Goal: Task Accomplishment & Management: Complete application form

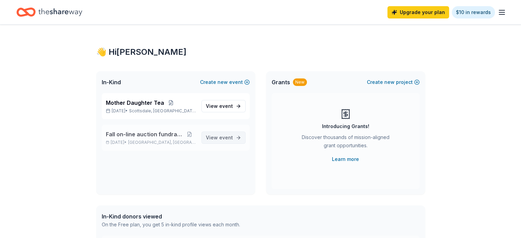
click at [218, 140] on span "View event" at bounding box center [219, 138] width 27 height 8
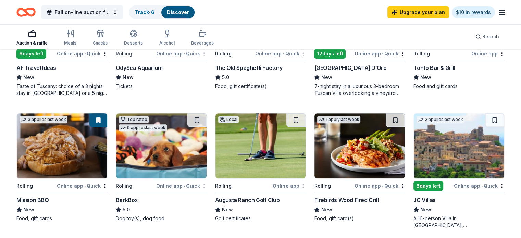
scroll to position [279, 0]
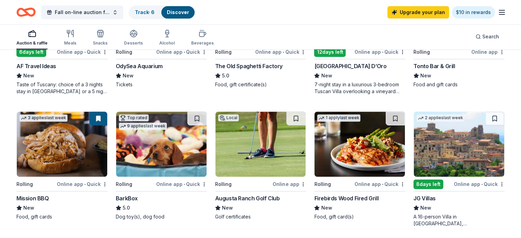
click at [278, 151] on img at bounding box center [260, 144] width 90 height 65
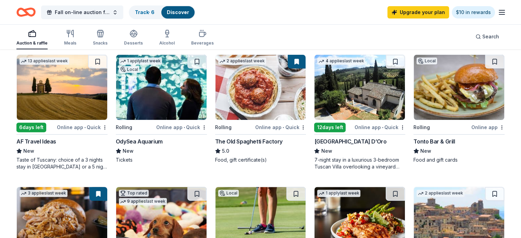
scroll to position [205, 0]
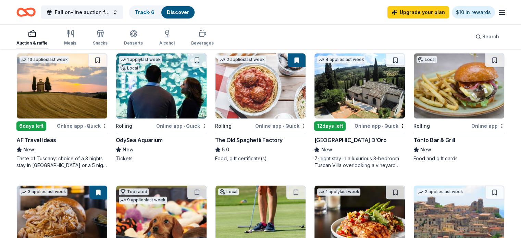
click at [455, 93] on img at bounding box center [459, 85] width 90 height 65
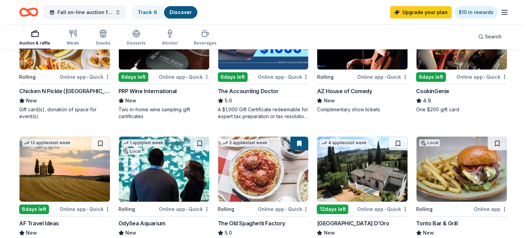
scroll to position [0, 0]
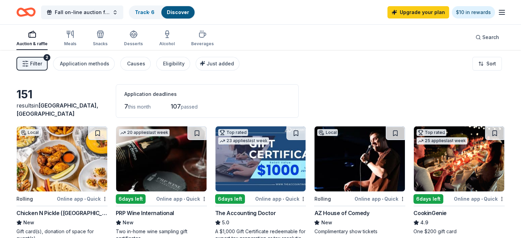
click at [48, 65] on button "Filter 2" at bounding box center [31, 64] width 31 height 14
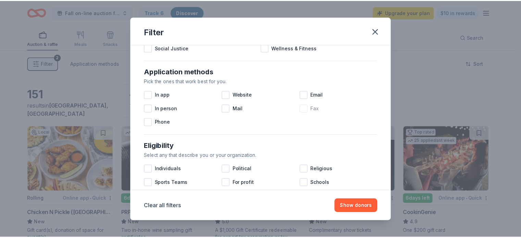
scroll to position [110, 0]
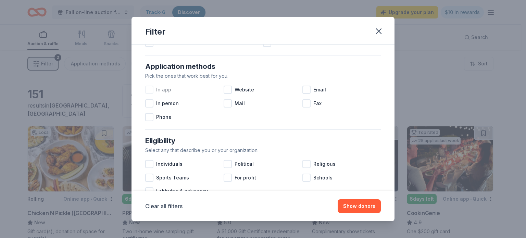
click at [148, 92] on div at bounding box center [149, 90] width 8 height 8
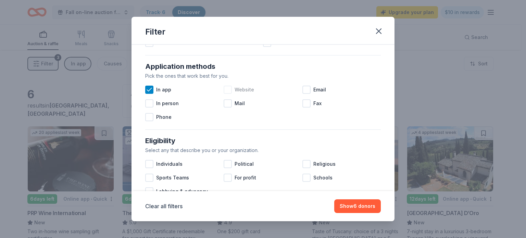
click at [228, 86] on div at bounding box center [228, 90] width 8 height 8
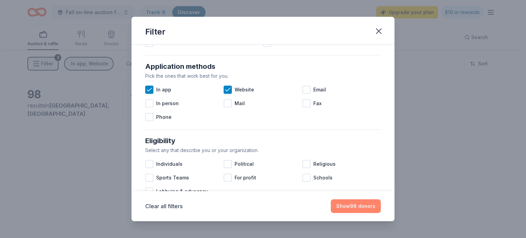
click at [366, 207] on button "Show 98 donors" at bounding box center [356, 206] width 50 height 14
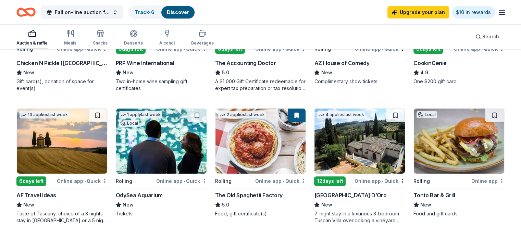
scroll to position [149, 0]
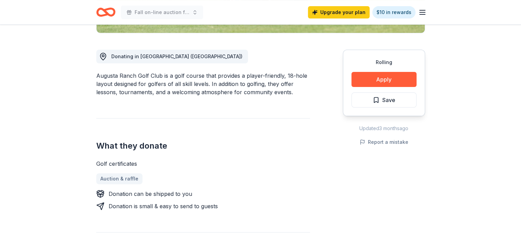
scroll to position [173, 0]
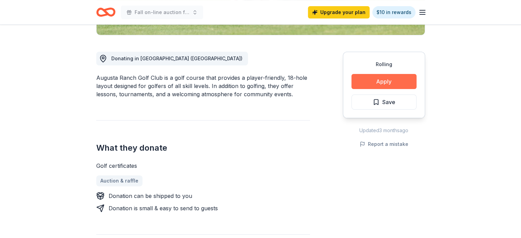
click at [379, 82] on button "Apply" at bounding box center [383, 81] width 65 height 15
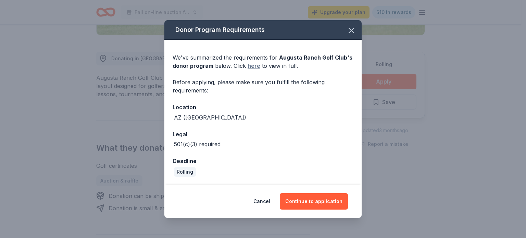
click at [253, 66] on link "here" at bounding box center [254, 66] width 13 height 8
click at [355, 30] on icon "button" at bounding box center [352, 31] width 10 height 10
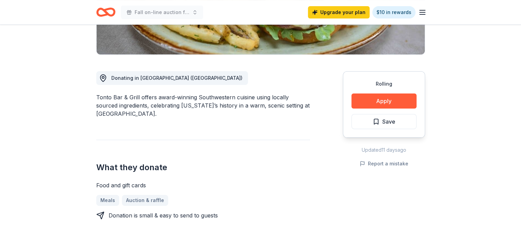
scroll to position [153, 0]
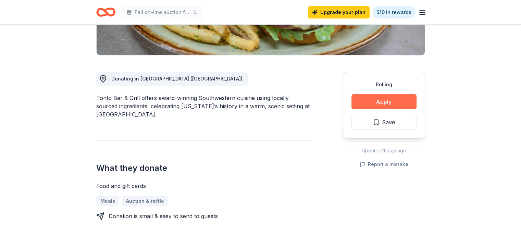
click at [381, 100] on button "Apply" at bounding box center [383, 101] width 65 height 15
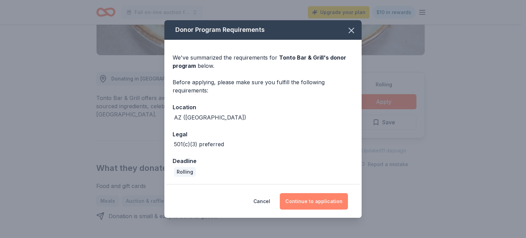
click at [314, 202] on button "Continue to application" at bounding box center [314, 201] width 68 height 16
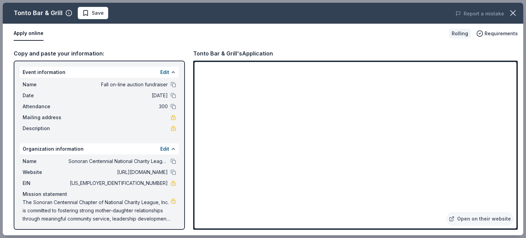
drag, startPoint x: 524, startPoint y: 21, endPoint x: 525, endPoint y: 79, distance: 58.9
click at [521, 78] on div "Tonto Bar & Grill Save Report a mistake Apply online Rolling Requirements Copy …" at bounding box center [263, 119] width 526 height 238
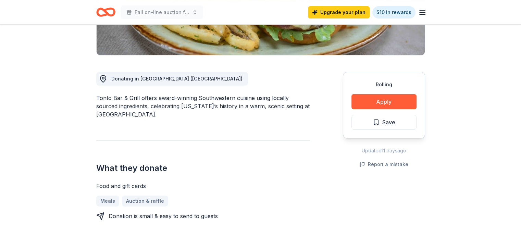
click at [283, 152] on div "What they donate Food and gift cards Meals Auction & raffle Donation is small &…" at bounding box center [203, 180] width 214 height 80
